Goal: Browse casually: Explore the website without a specific task or goal

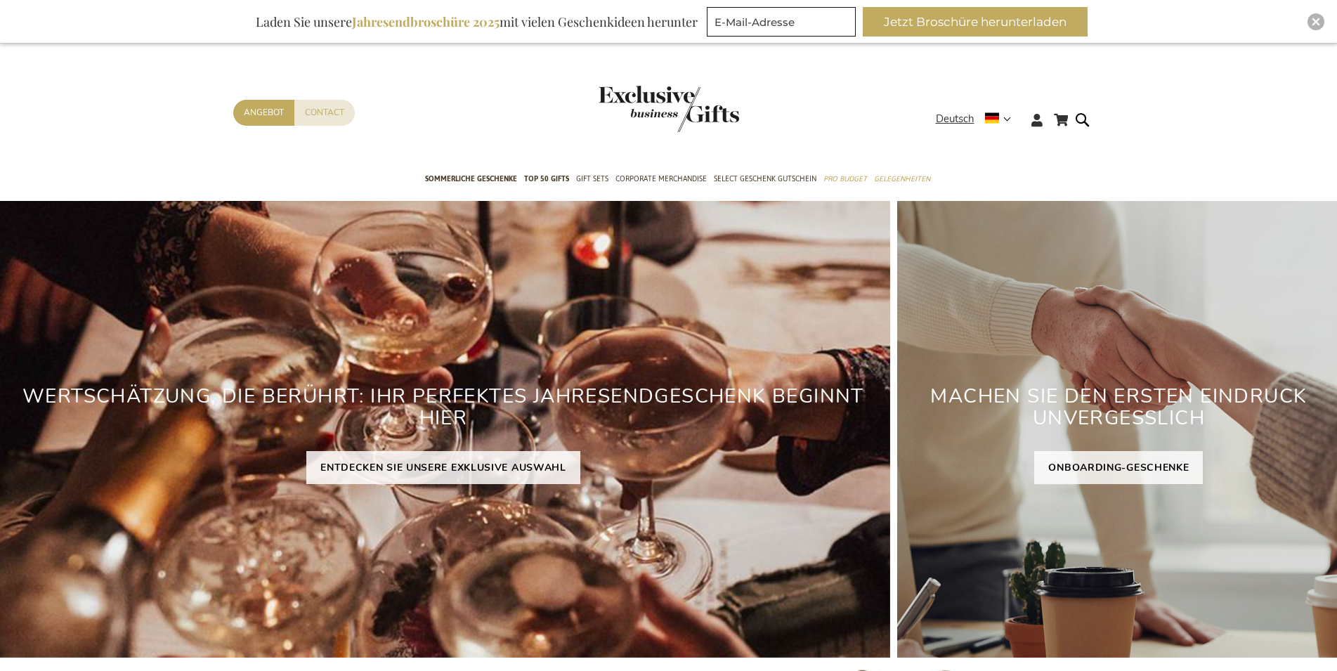
click at [1336, 62] on header "Mein Warenkorb Mein Warenkorb Schließen Sie haben keine Artikel in Ihrem Warenk…" at bounding box center [668, 103] width 1337 height 119
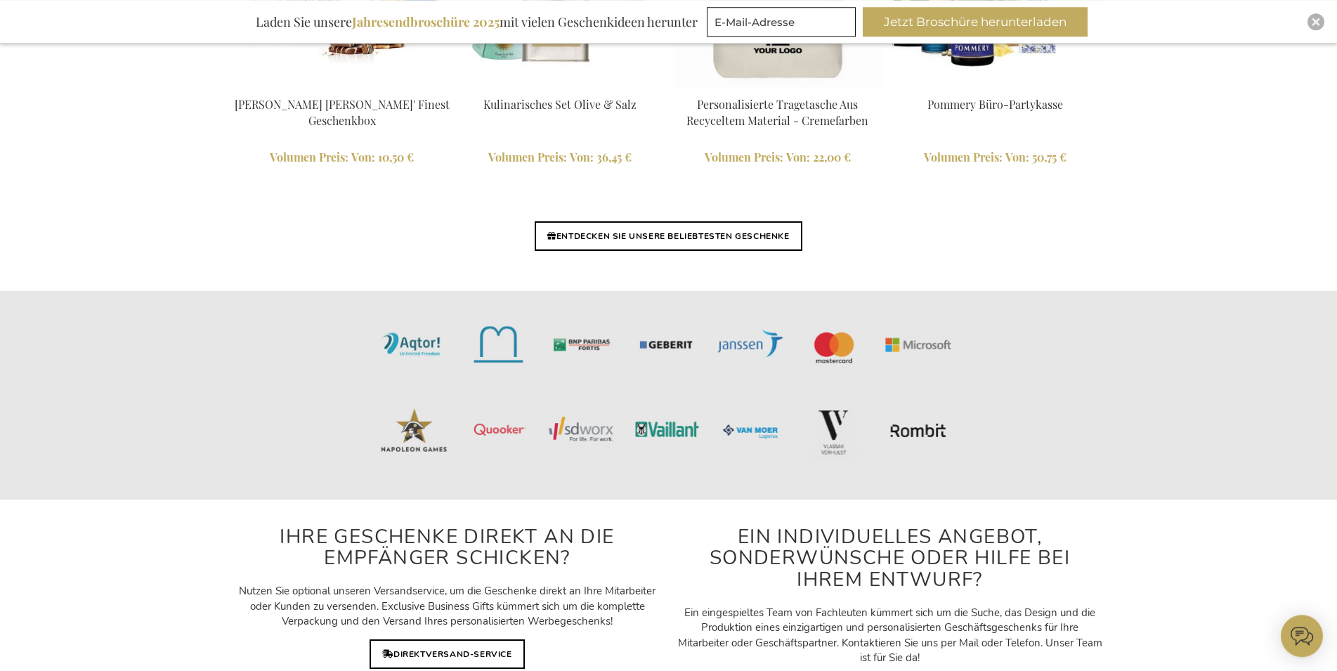
scroll to position [3313, 0]
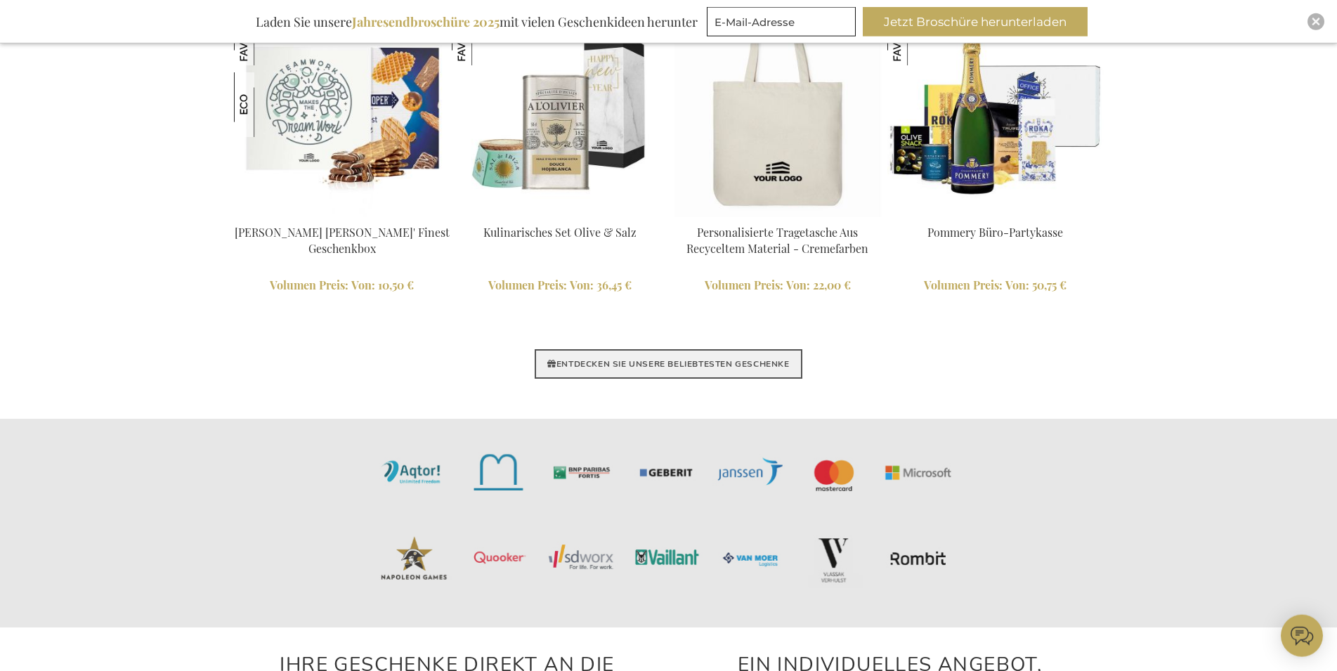
click at [757, 365] on link "ENTDECKEN SIE UNSERE BELIEBTESTEN GESCHENKE" at bounding box center [668, 364] width 267 height 30
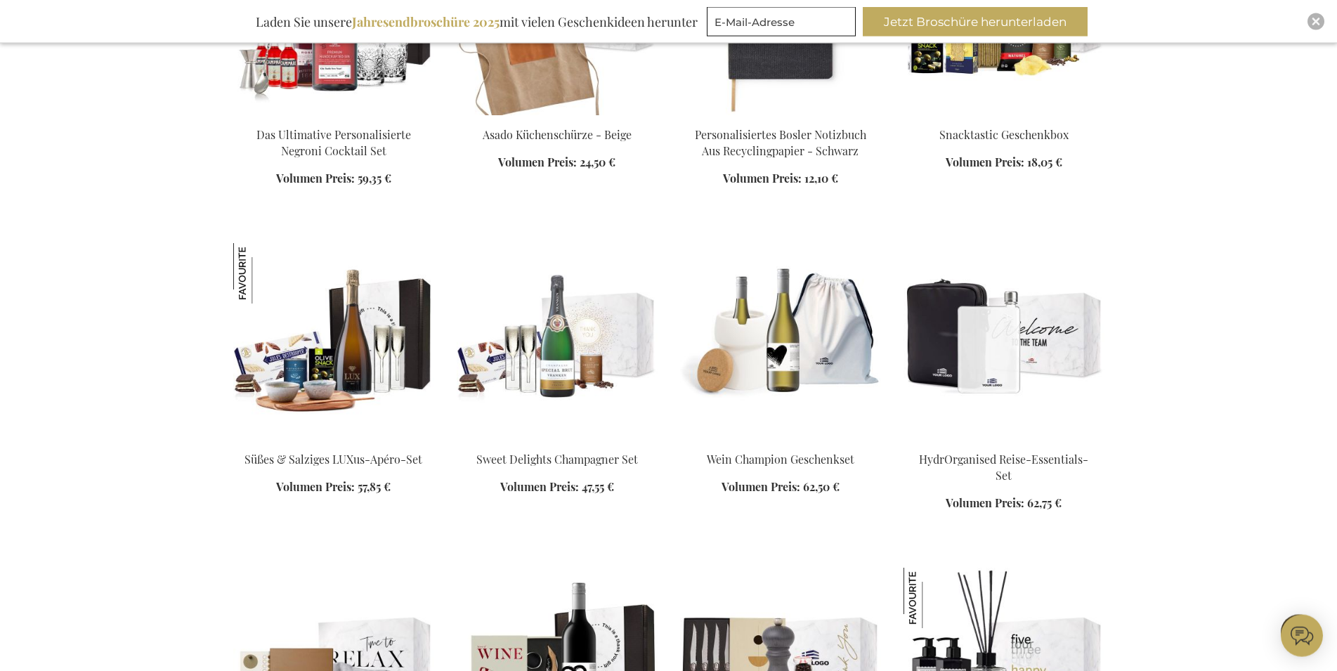
scroll to position [1449, 0]
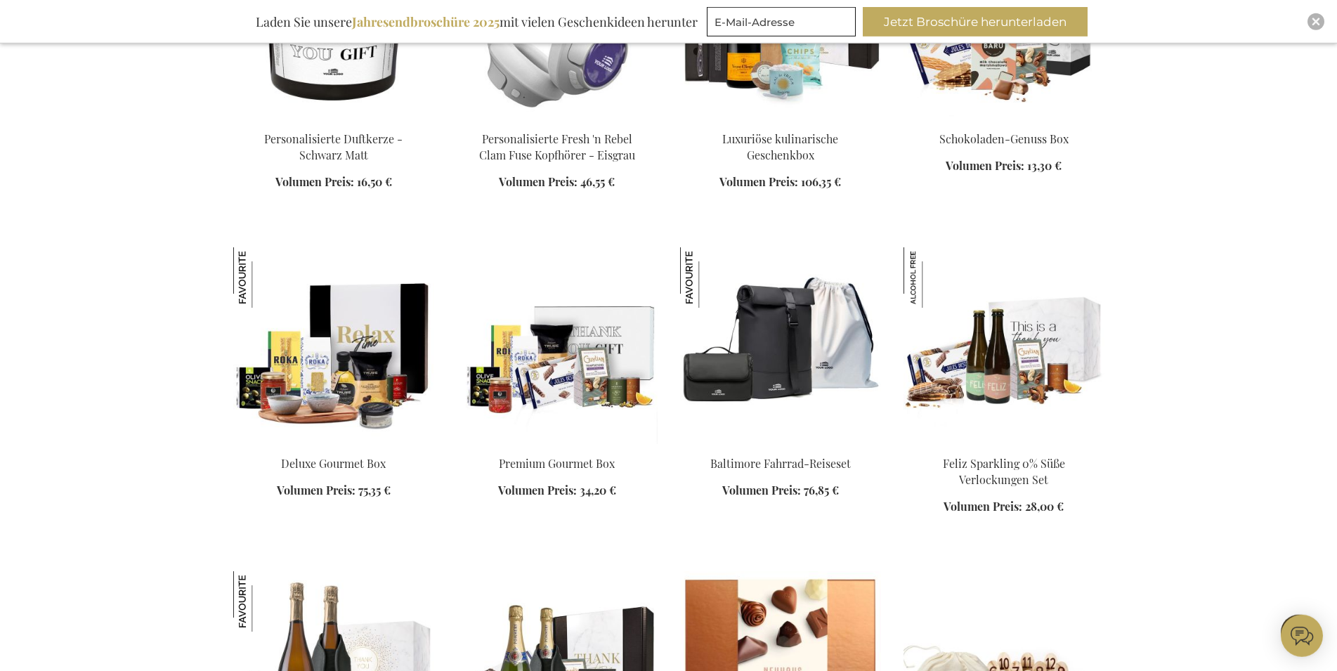
scroll to position [2087, 0]
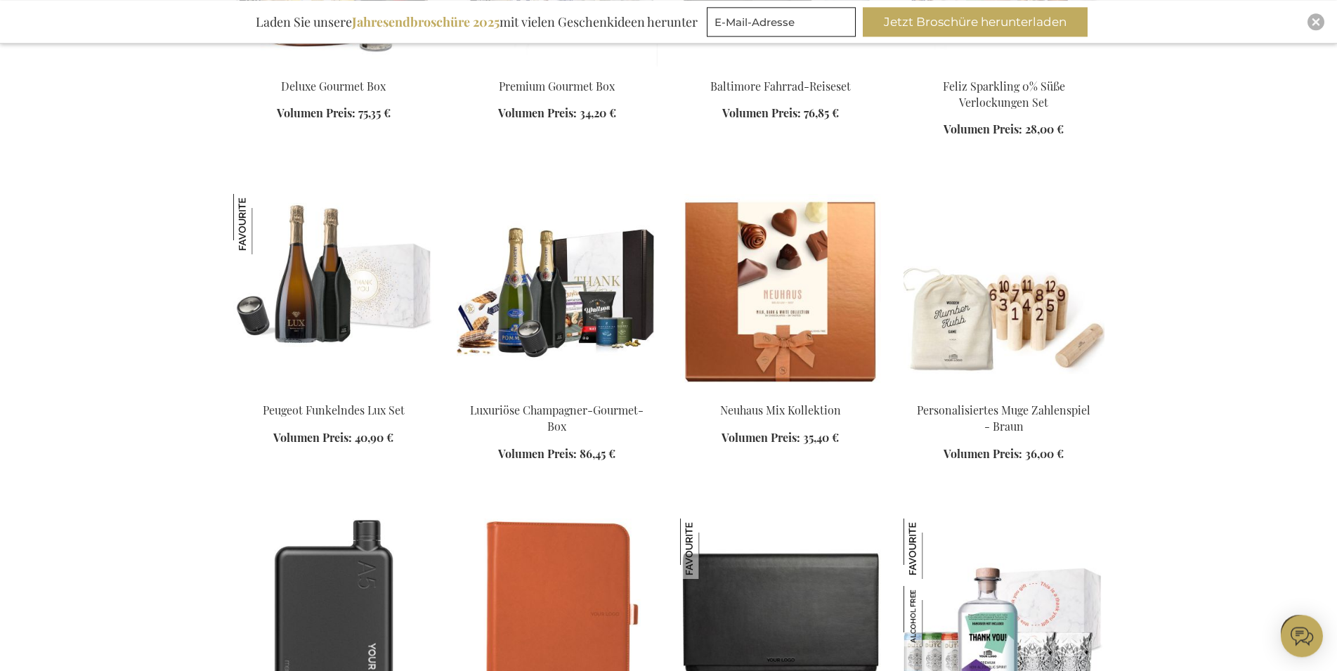
scroll to position [2746, 0]
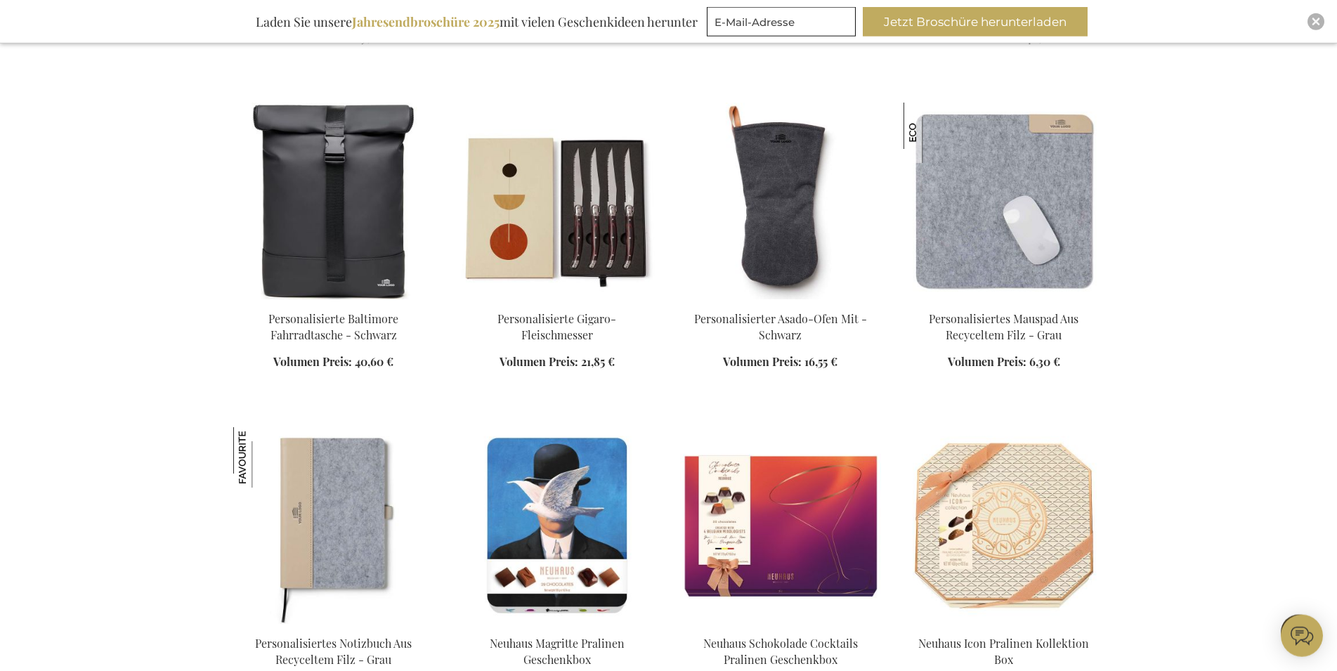
scroll to position [3683, 0]
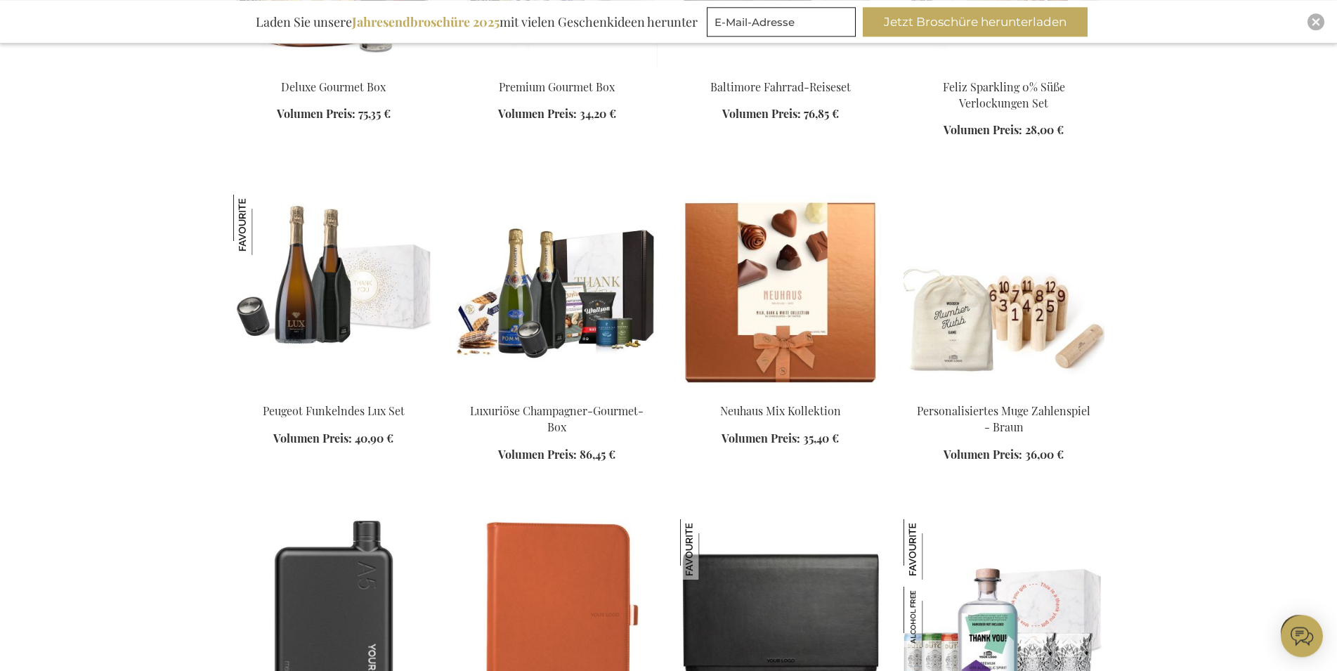
scroll to position [2273, 0]
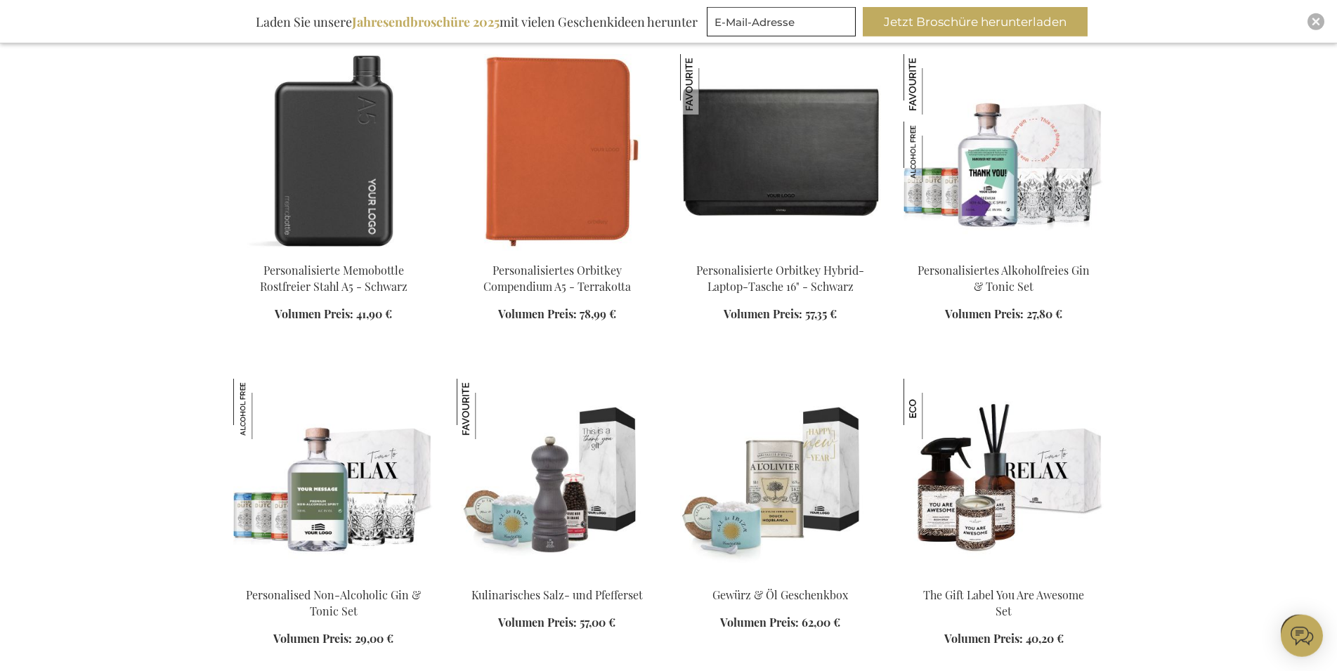
scroll to position [2902, 0]
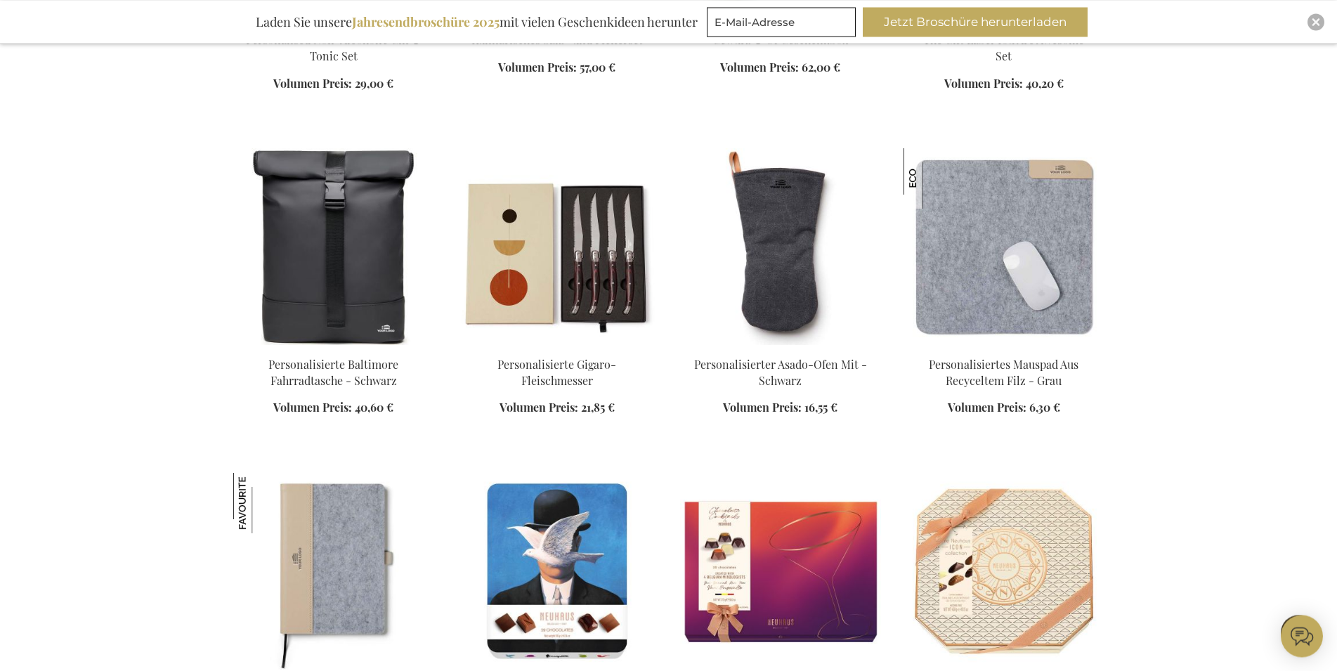
scroll to position [3388, 0]
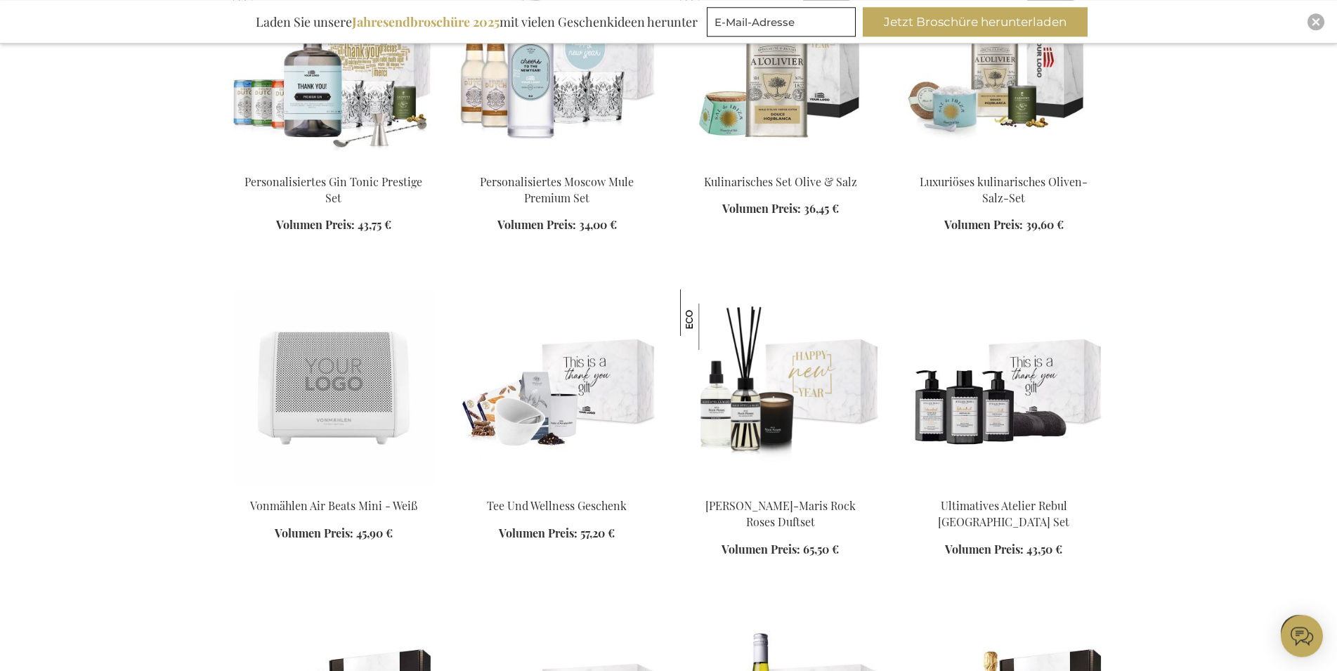
scroll to position [6708, 0]
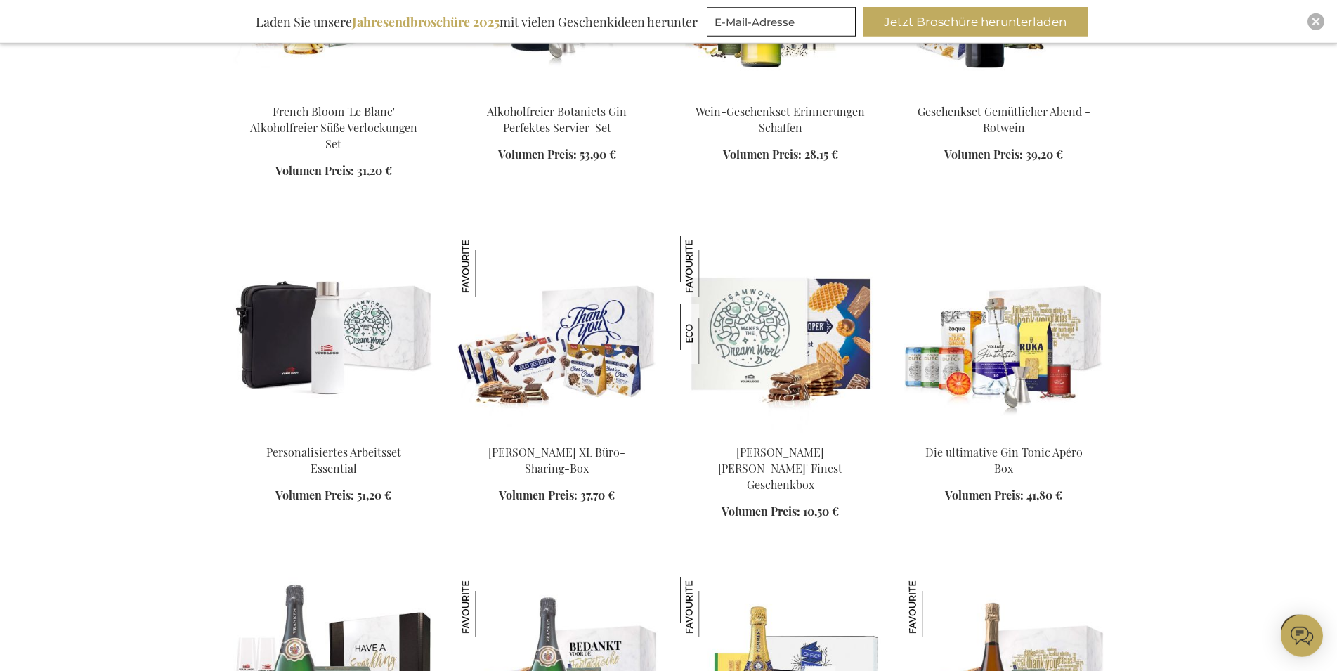
scroll to position [7554, 0]
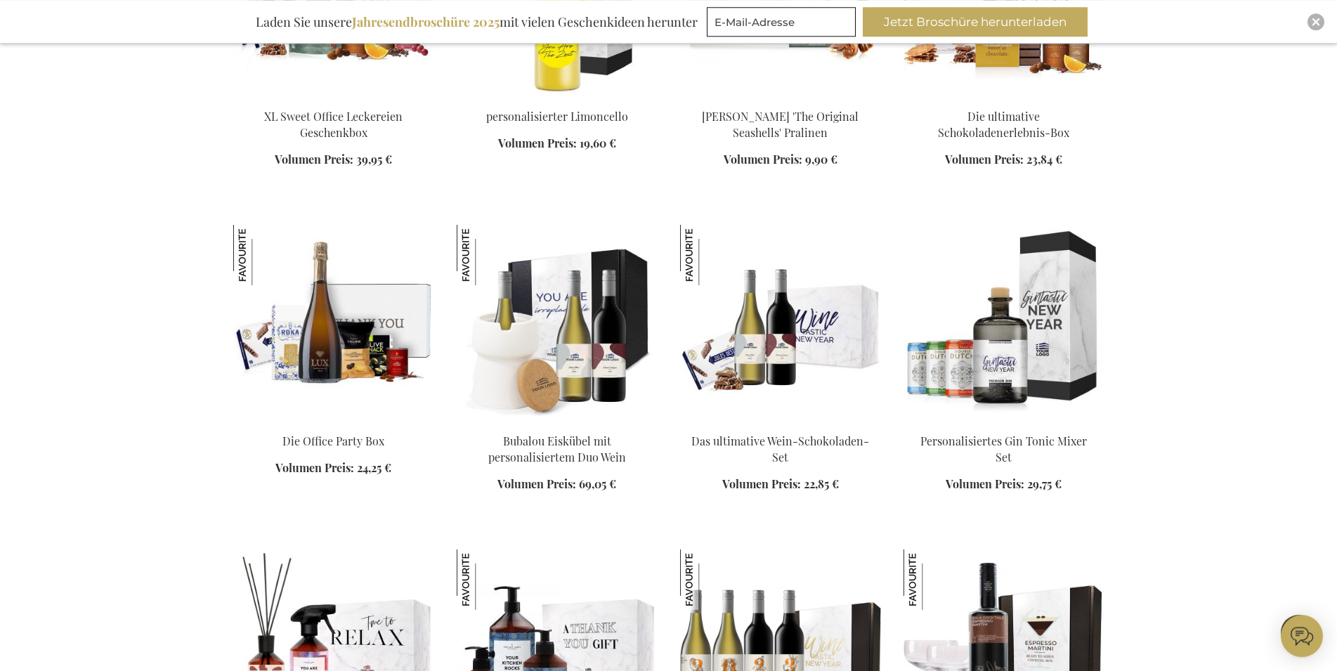
scroll to position [9913, 0]
